Goal: Task Accomplishment & Management: Manage account settings

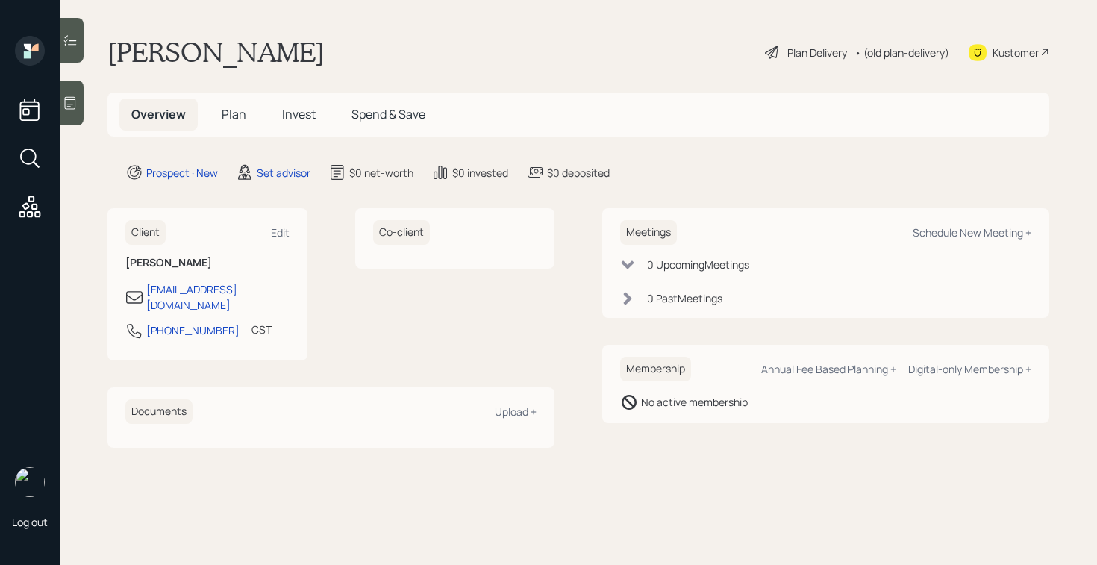
click at [72, 115] on div at bounding box center [72, 103] width 24 height 45
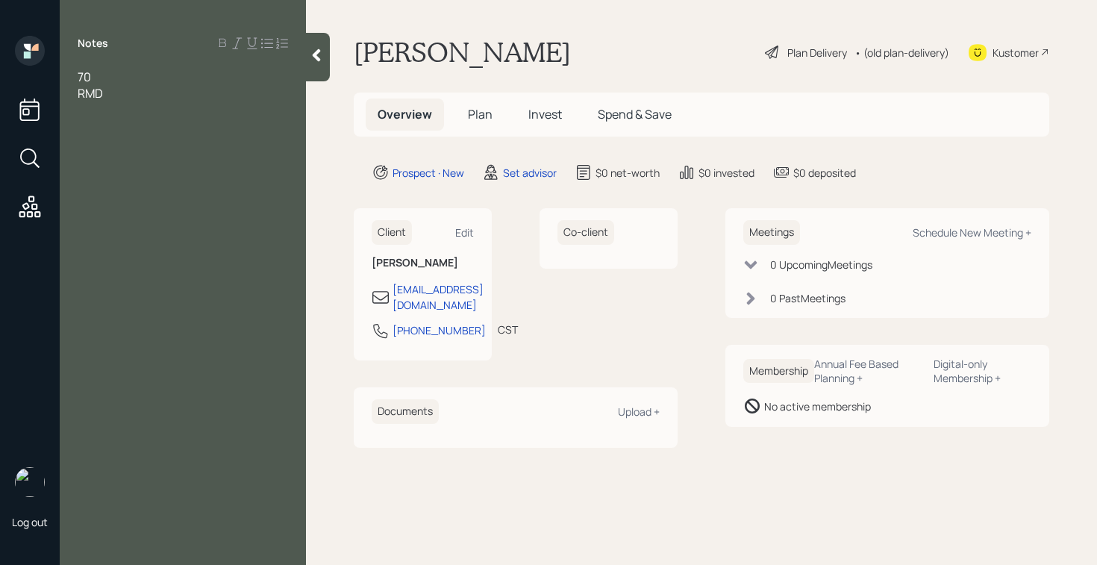
click at [143, 72] on div "70" at bounding box center [183, 77] width 211 height 16
click at [146, 113] on div "RMD" at bounding box center [183, 110] width 211 height 16
click at [171, 103] on div "RMD" at bounding box center [183, 110] width 211 height 16
click at [174, 96] on div "married" at bounding box center [183, 93] width 211 height 16
click at [123, 121] on div "RMD" at bounding box center [183, 126] width 211 height 16
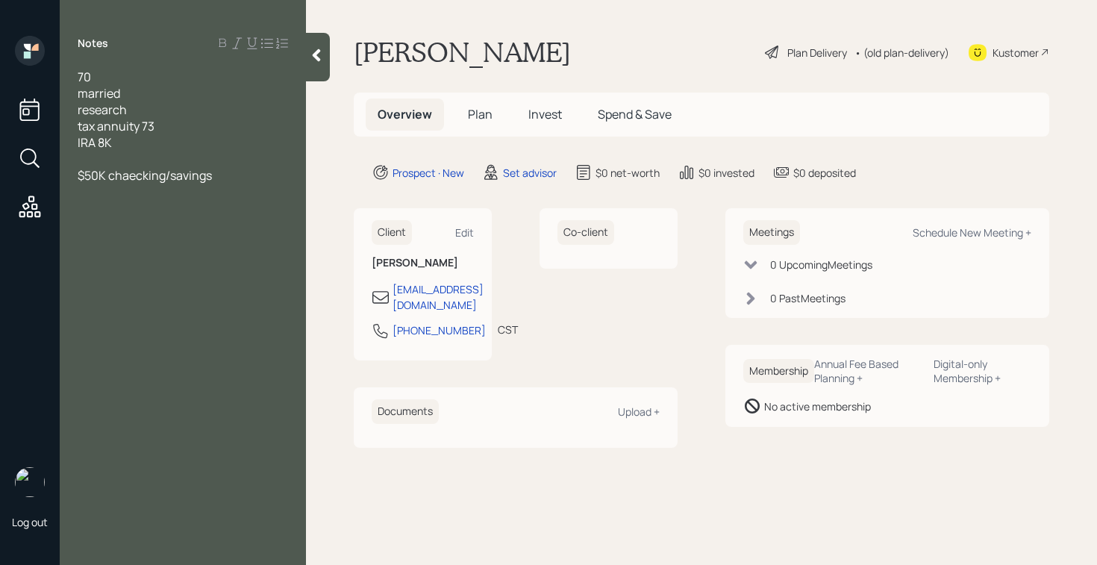
click at [102, 219] on div "Notes 70 married research tax annuity 73 IRA 8K $50K chaecking/savings" at bounding box center [183, 291] width 246 height 511
click at [110, 213] on div at bounding box center [183, 208] width 211 height 16
click at [197, 228] on div "no mortgage" at bounding box center [183, 224] width 211 height 16
click at [173, 239] on div "no mortgage home value $300K - [US_STATE]" at bounding box center [183, 232] width 211 height 33
click at [219, 123] on div "tax annuity 73" at bounding box center [183, 126] width 211 height 16
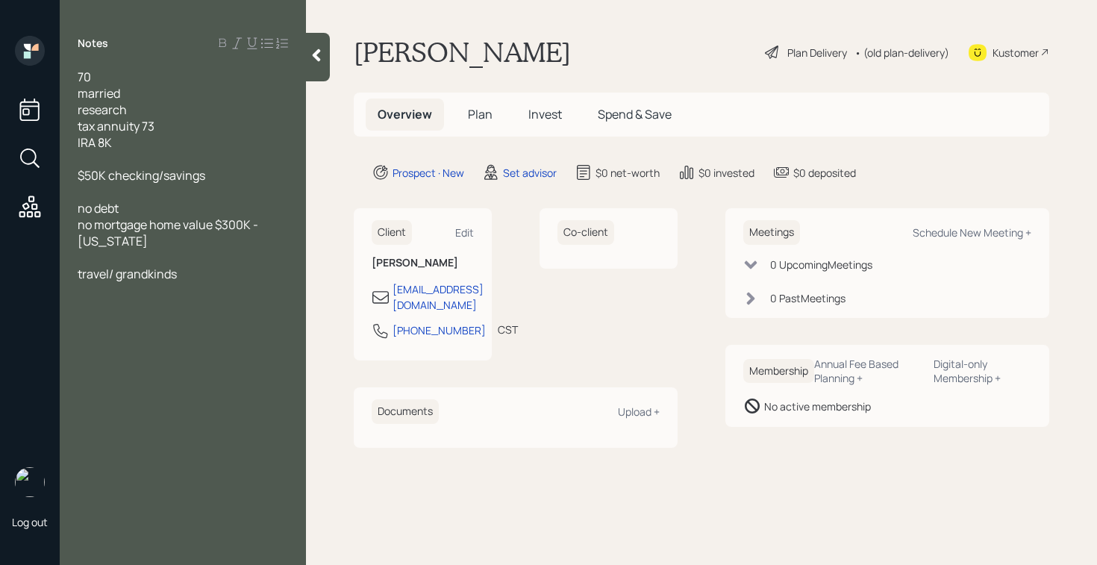
click at [146, 124] on span "tax annuity 73" at bounding box center [116, 126] width 77 height 16
drag, startPoint x: 965, startPoint y: 178, endPoint x: 998, endPoint y: 252, distance: 80.2
click at [968, 180] on div "Prospect · New Set advisor $0 net-worth $0 invested $0 deposited" at bounding box center [711, 172] width 678 height 18
click at [950, 228] on div "Schedule New Meeting +" at bounding box center [972, 232] width 119 height 14
select select "round-[PERSON_NAME]"
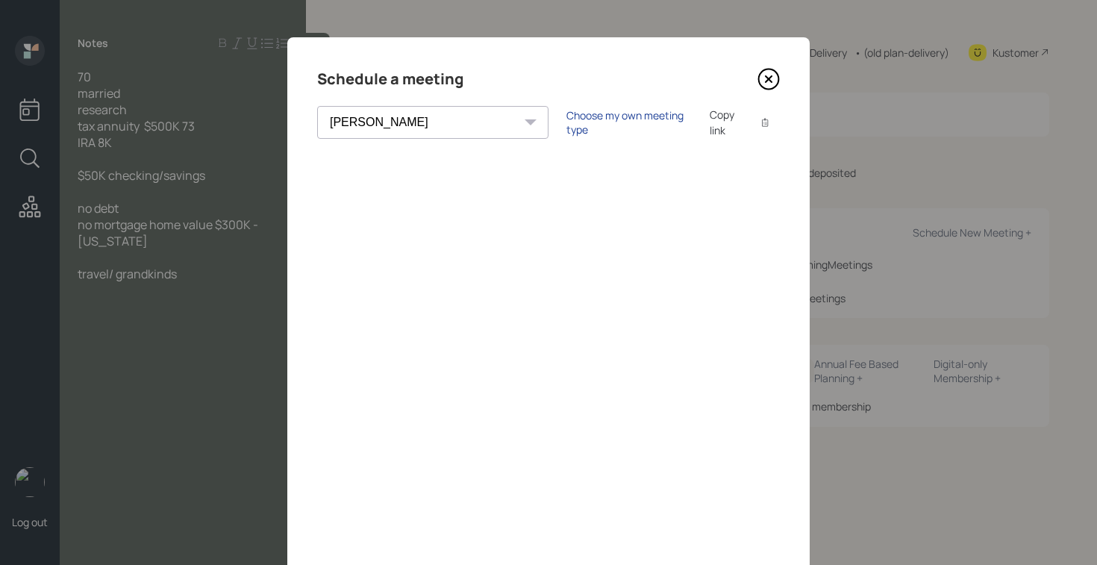
click at [567, 120] on div "Choose my own meeting type" at bounding box center [629, 122] width 125 height 28
click at [761, 76] on icon at bounding box center [769, 79] width 22 height 22
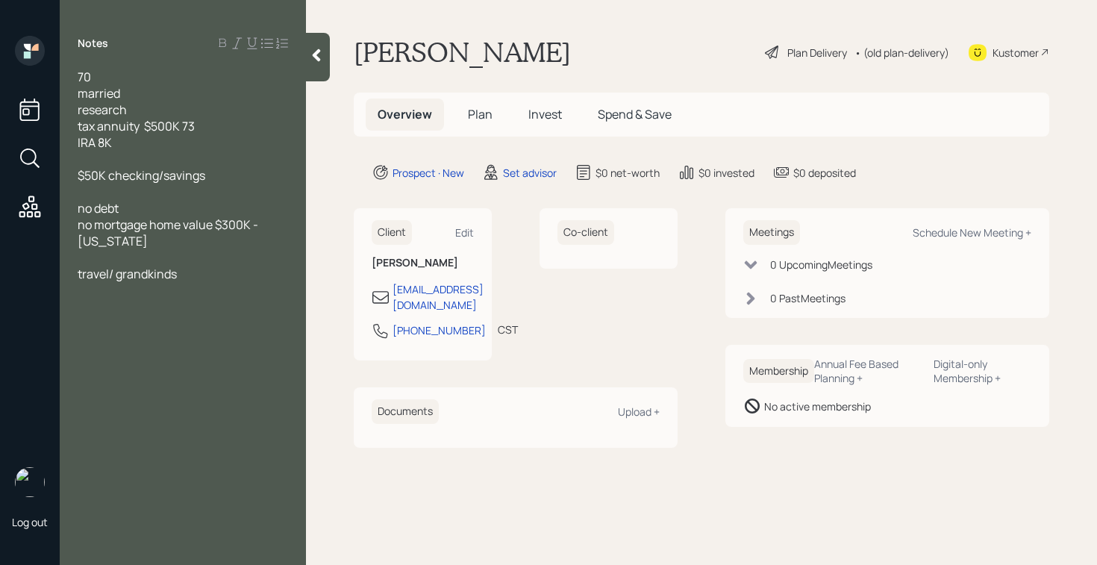
click at [147, 233] on div "no mortgage home value $300K - [US_STATE]" at bounding box center [183, 232] width 211 height 33
click at [222, 267] on div "travel/ grandkinds" at bounding box center [183, 274] width 211 height 16
click at [222, 125] on div "tax annuity $500K 73" at bounding box center [183, 126] width 211 height 16
click at [172, 107] on div "research" at bounding box center [183, 110] width 211 height 16
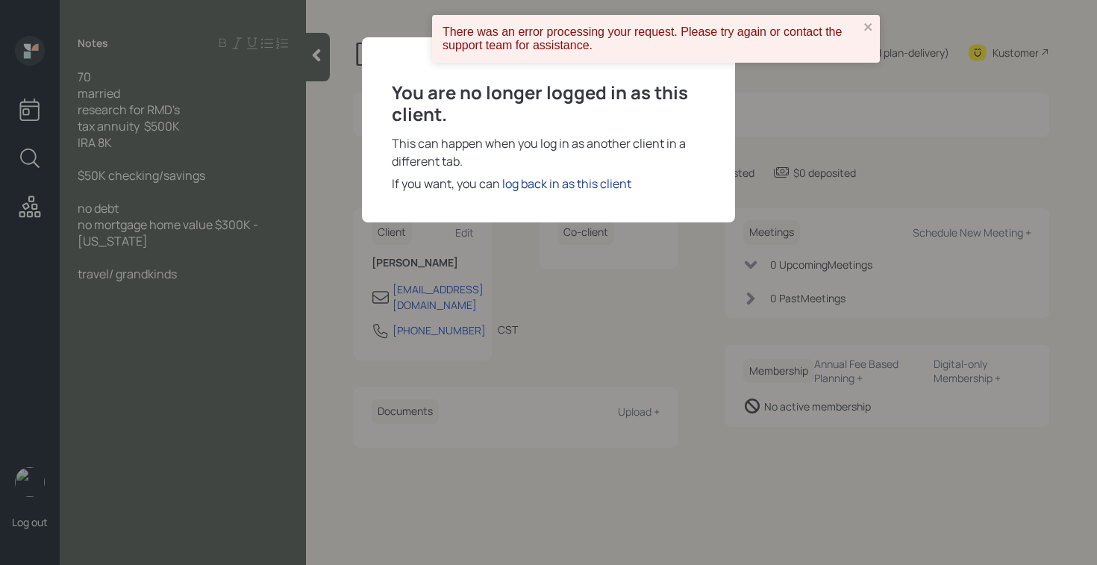
click at [556, 190] on div "log back in as this client" at bounding box center [566, 184] width 129 height 18
